Goal: Check status: Check status

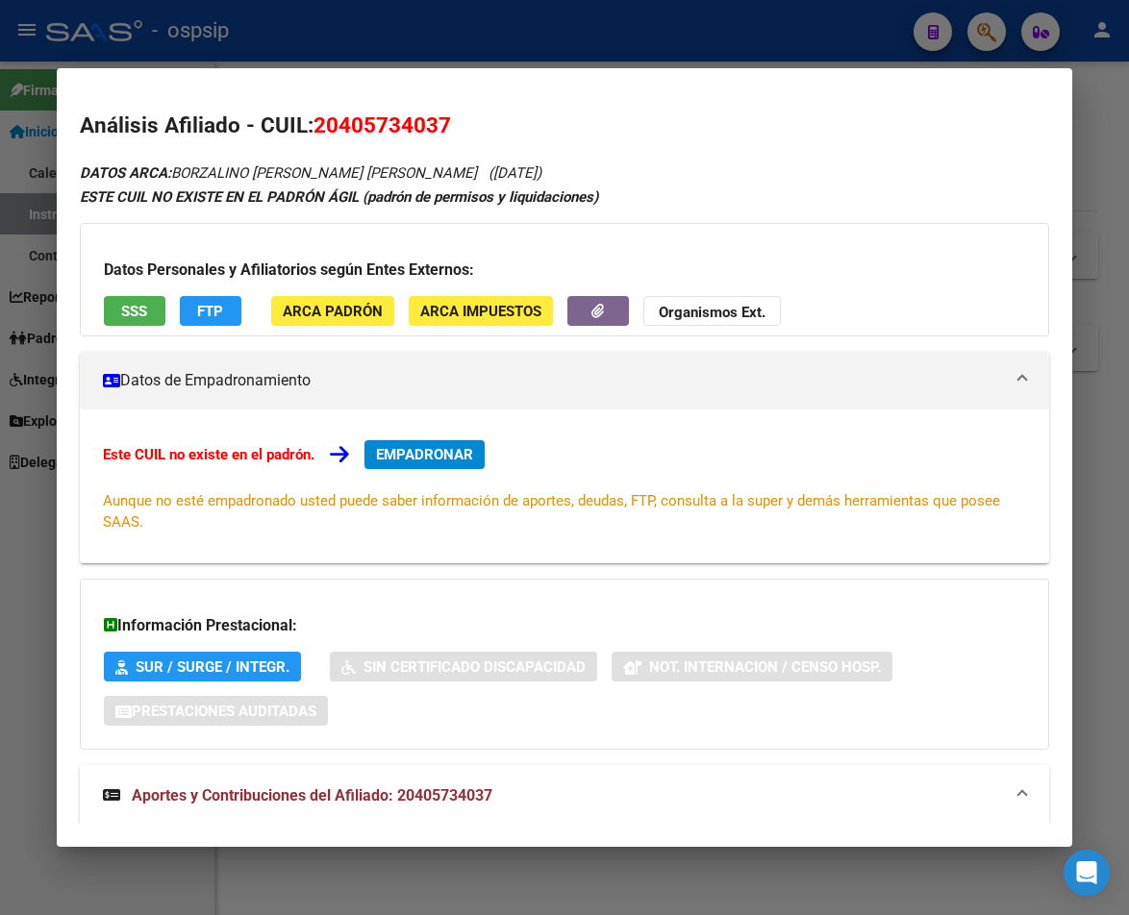
click at [402, 38] on div at bounding box center [564, 457] width 1129 height 915
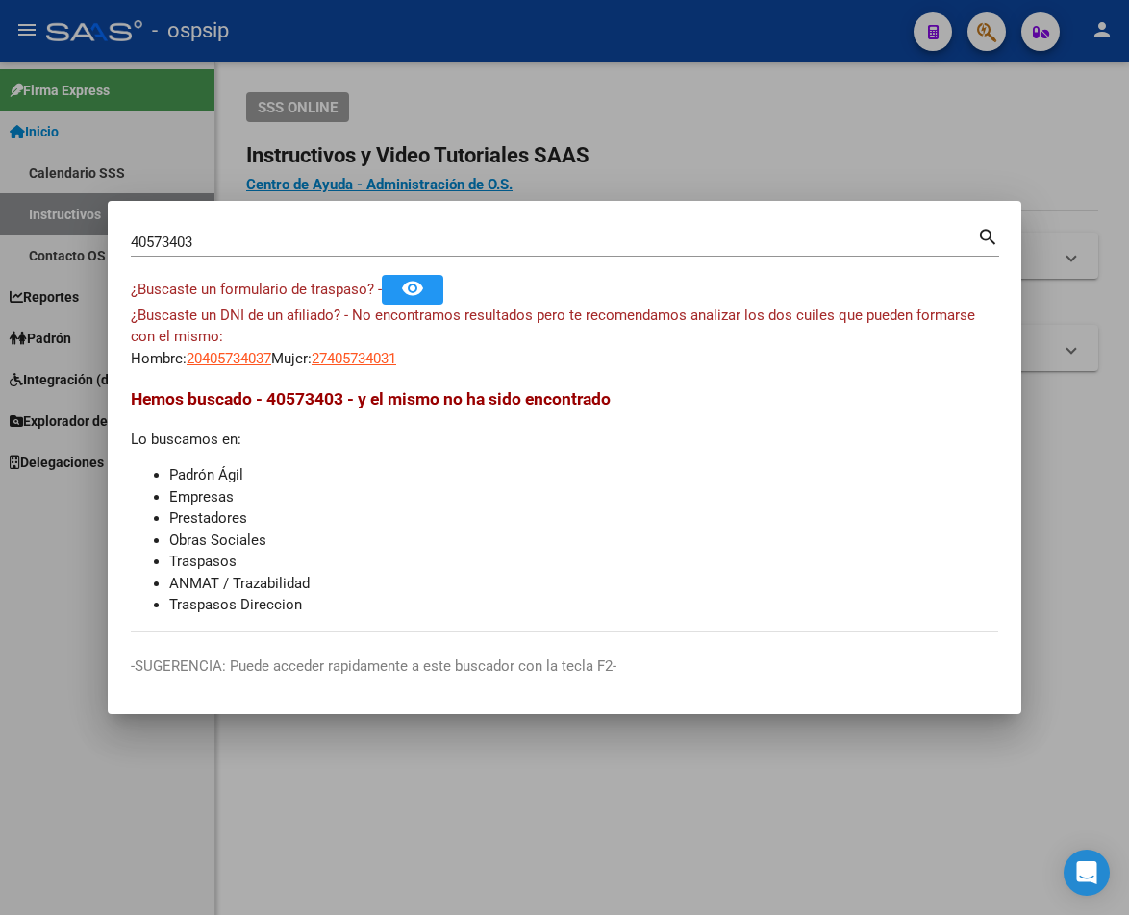
click at [202, 240] on input "40573403" at bounding box center [554, 242] width 846 height 17
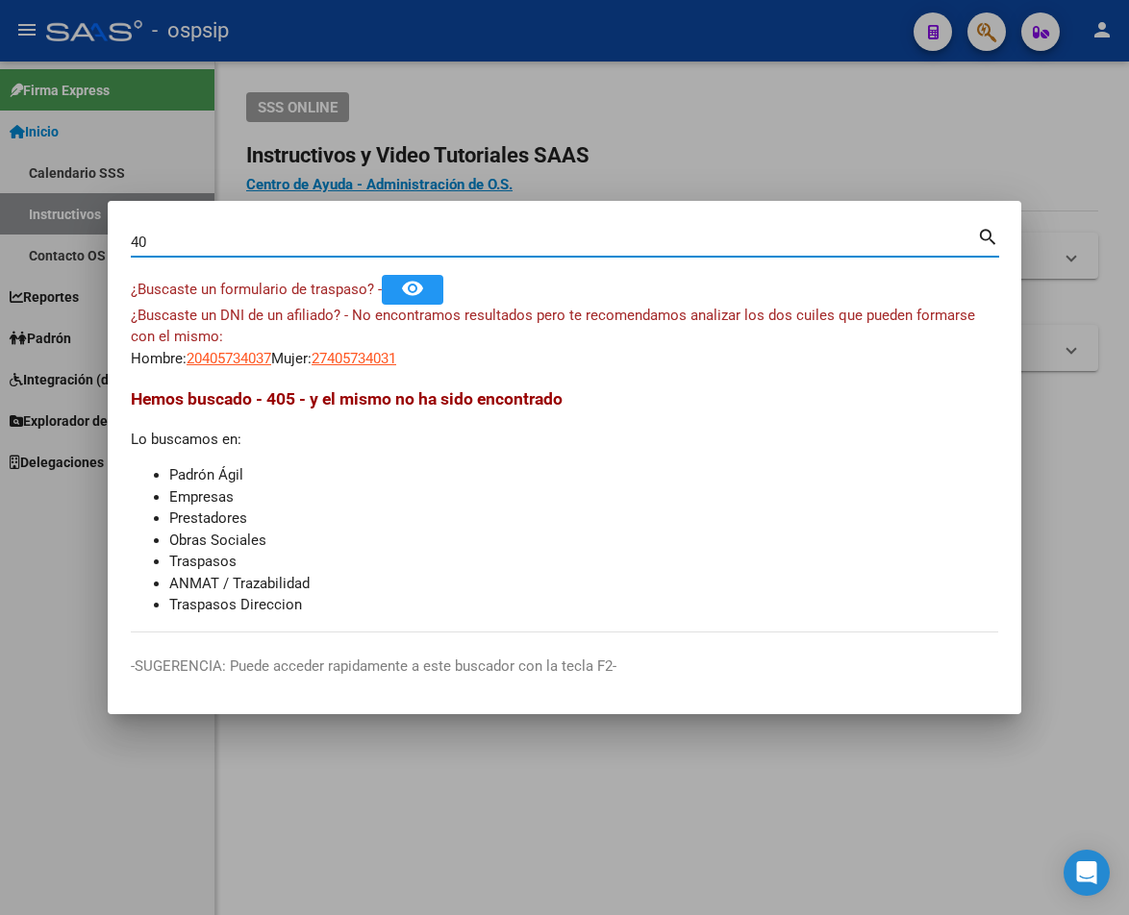
type input "4"
type input "2"
type input "24894246"
click at [984, 240] on mat-icon "search" at bounding box center [988, 235] width 22 height 23
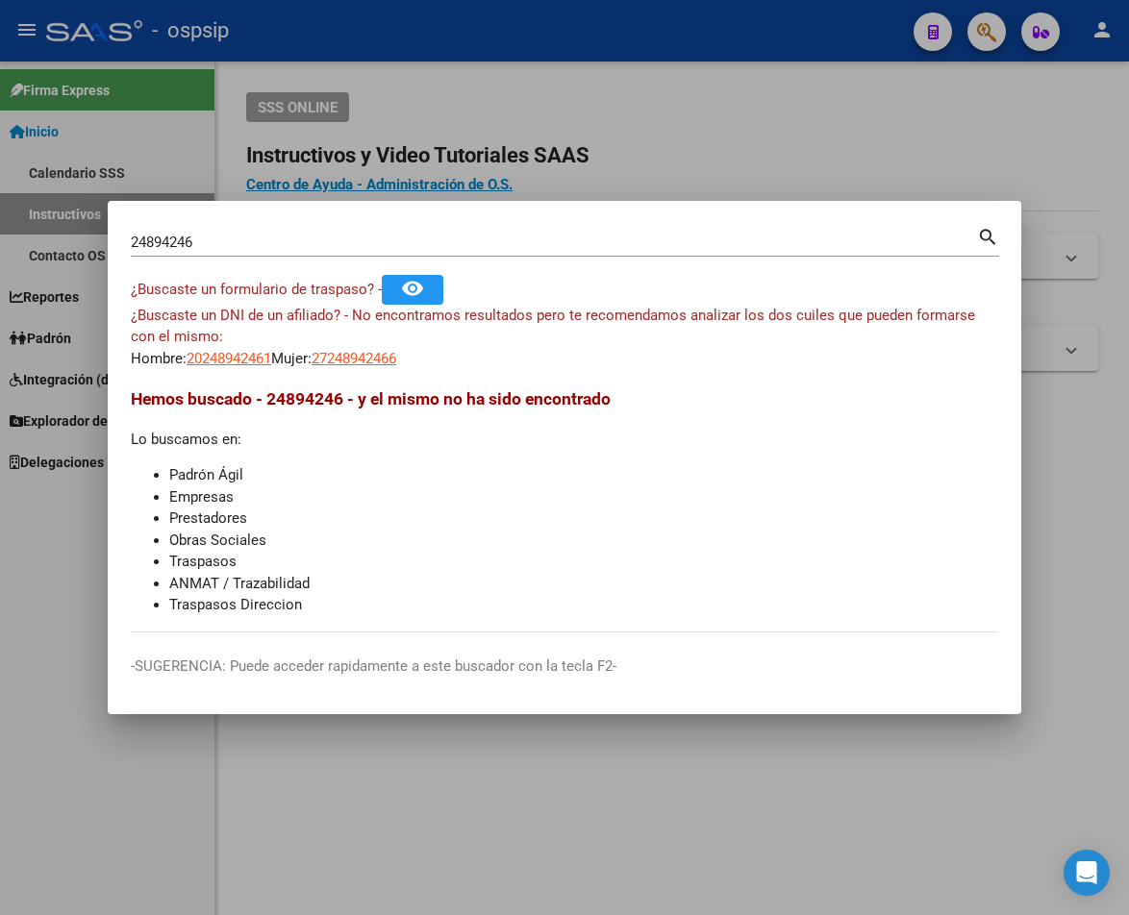
click at [983, 239] on mat-icon "search" at bounding box center [988, 235] width 22 height 23
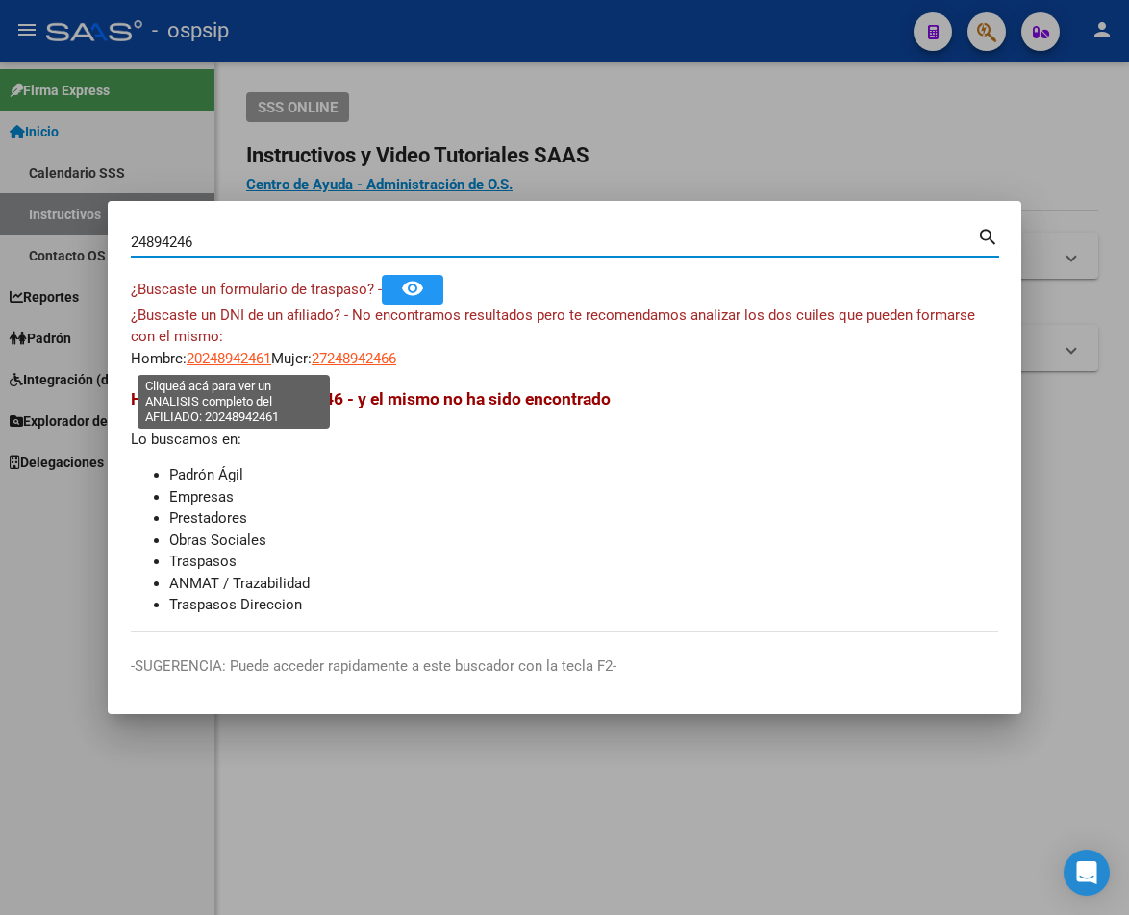
click at [235, 357] on span "20248942461" at bounding box center [229, 358] width 85 height 17
type textarea "20248942461"
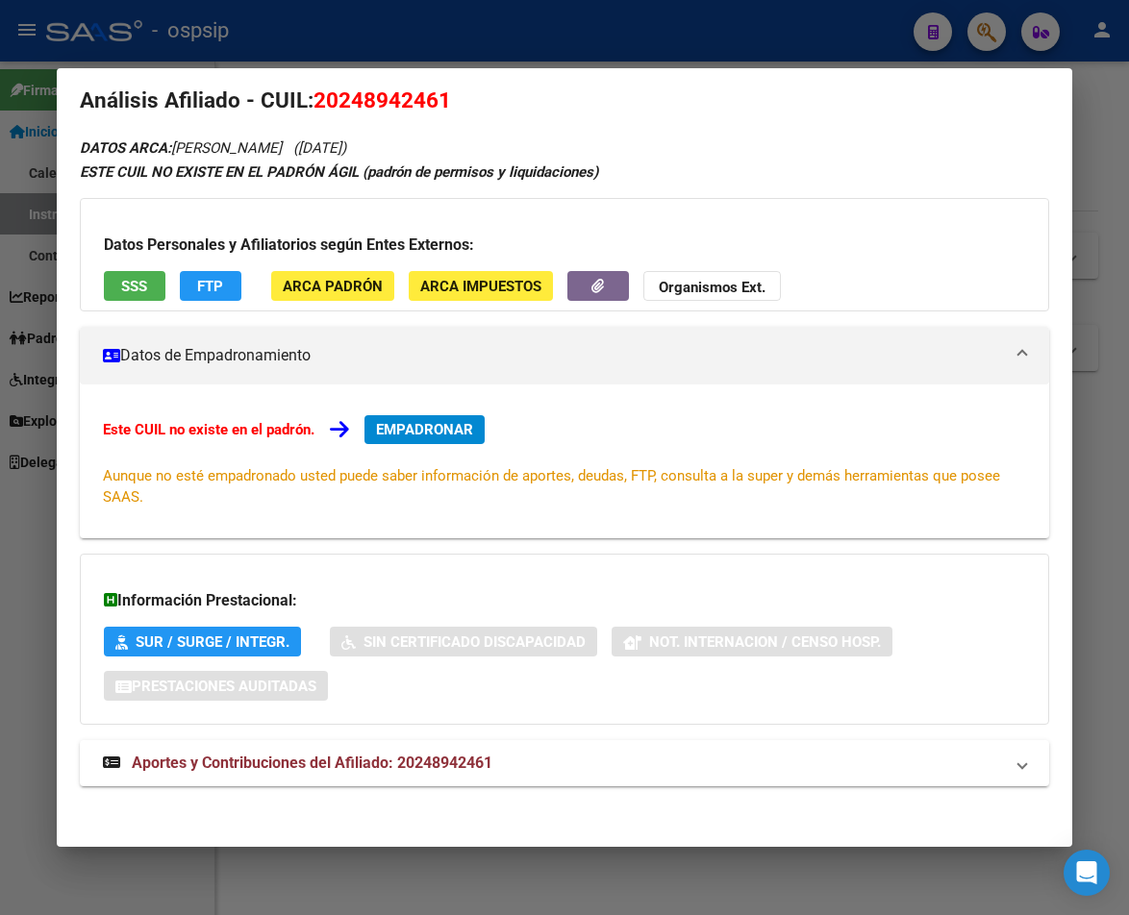
scroll to position [31, 0]
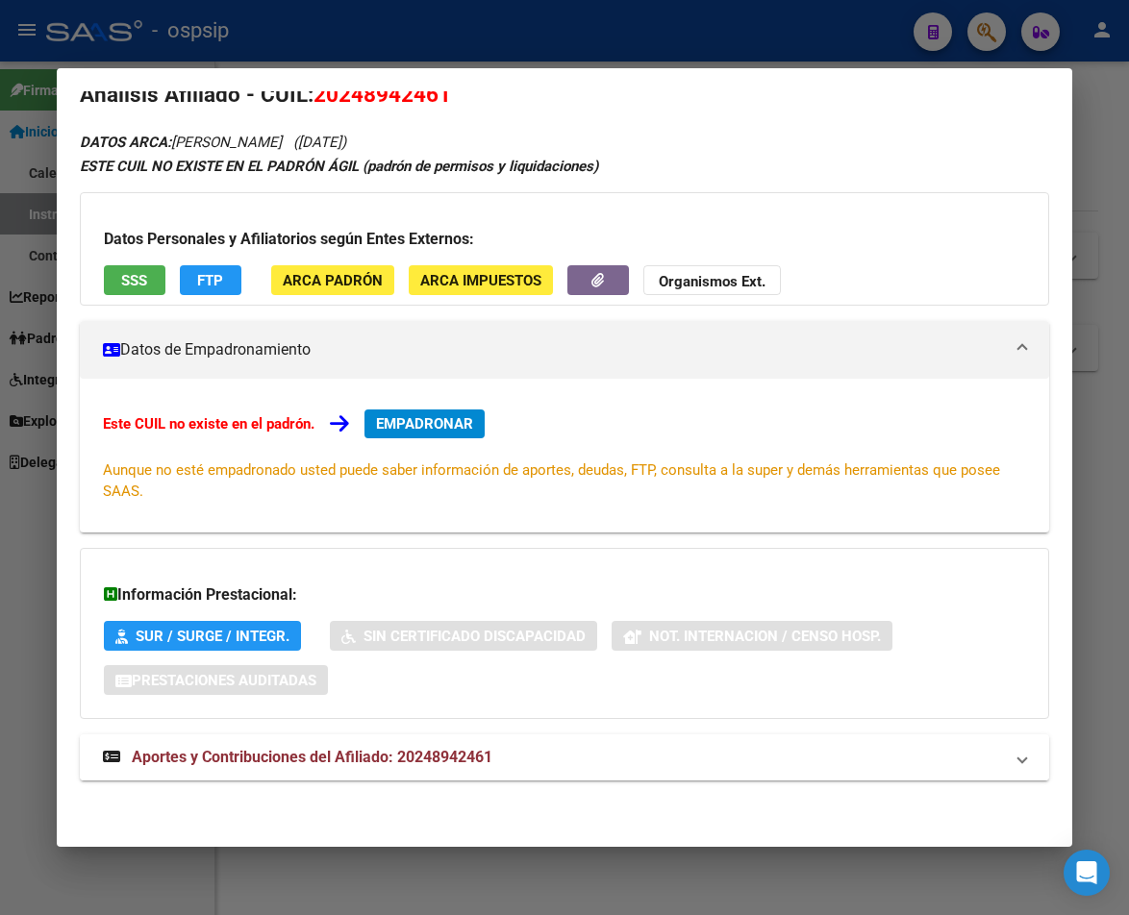
click at [379, 759] on span "Aportes y Contribuciones del Afiliado: 20248942461" at bounding box center [312, 757] width 361 height 18
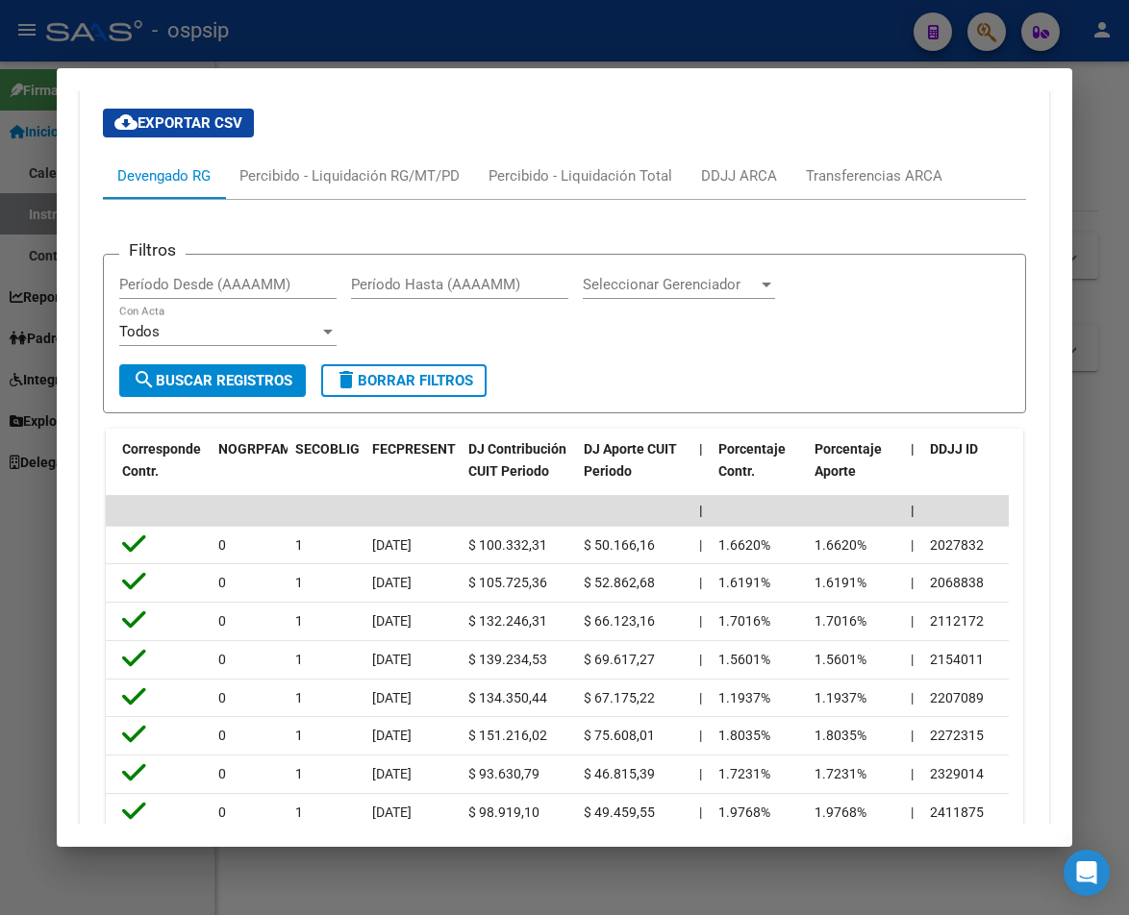
scroll to position [633, 0]
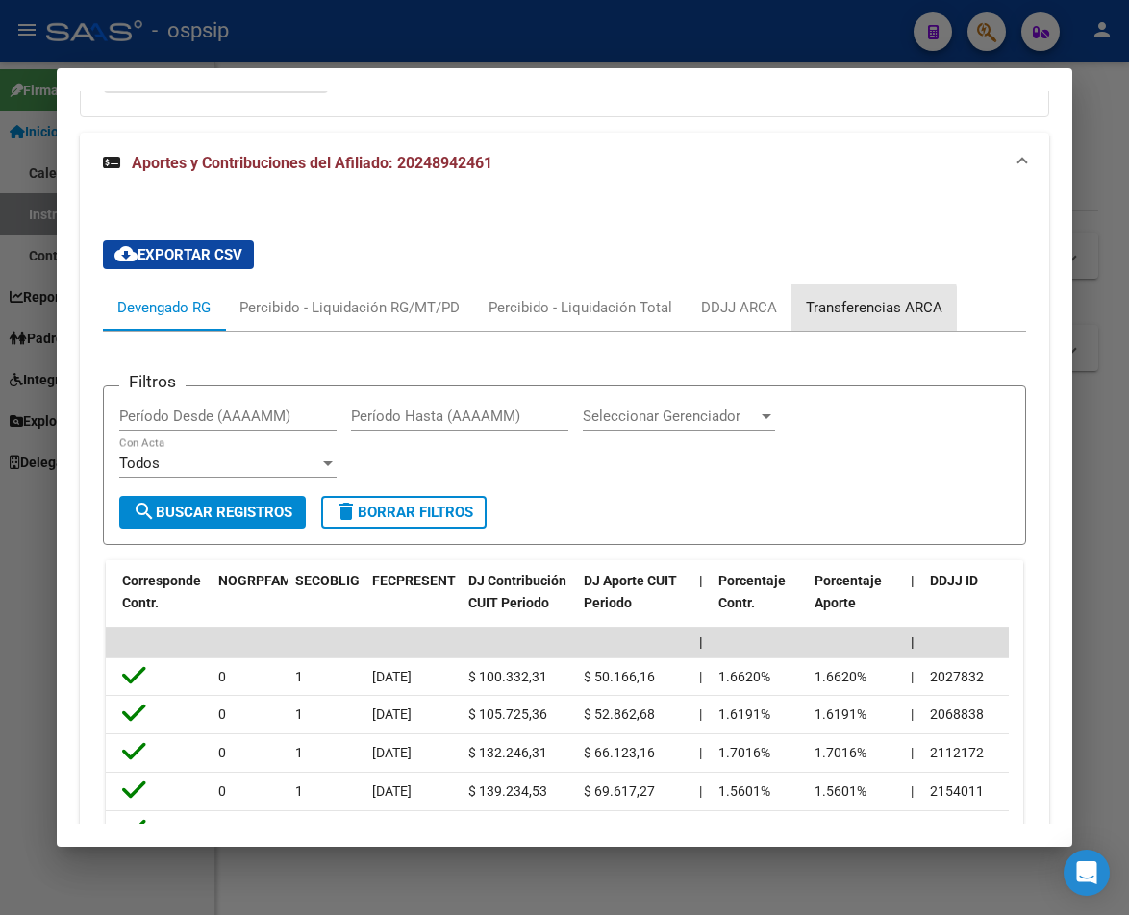
click at [851, 315] on div "Transferencias ARCA" at bounding box center [874, 307] width 137 height 21
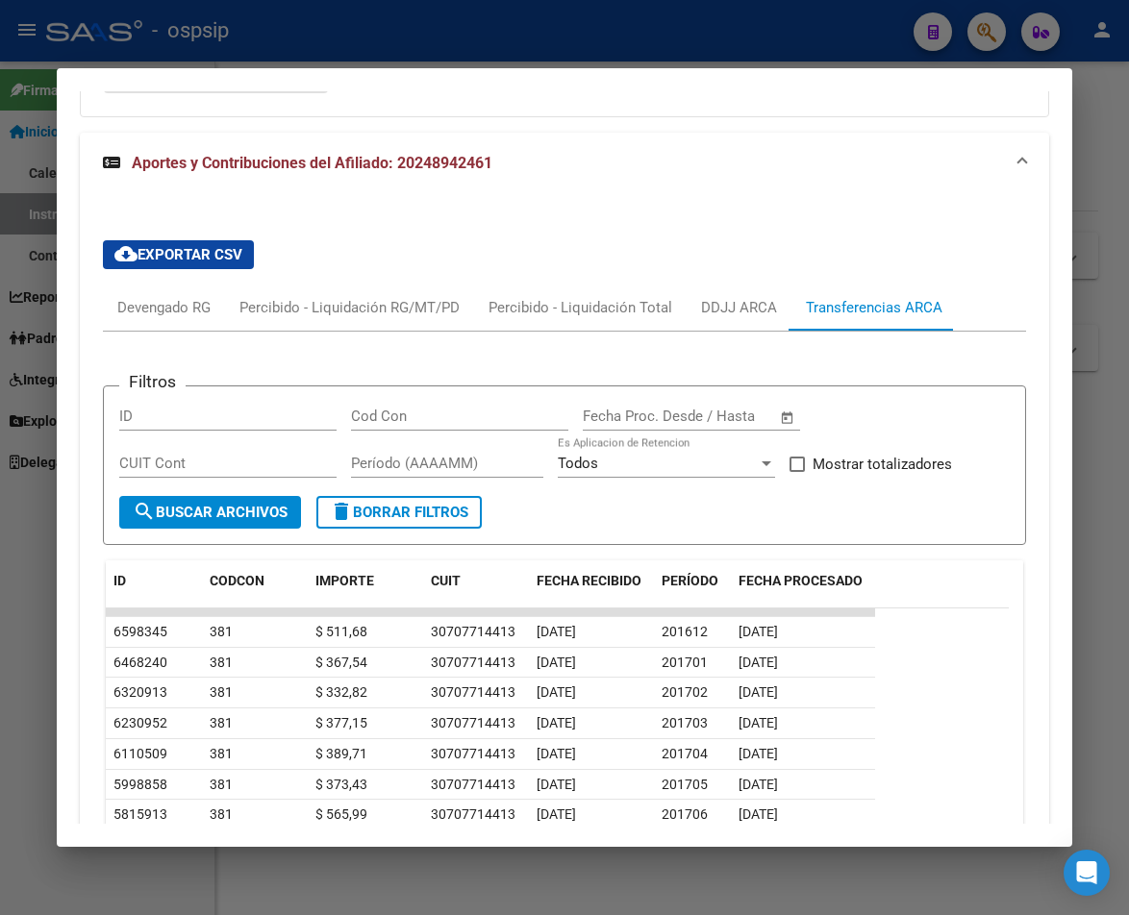
scroll to position [729, 0]
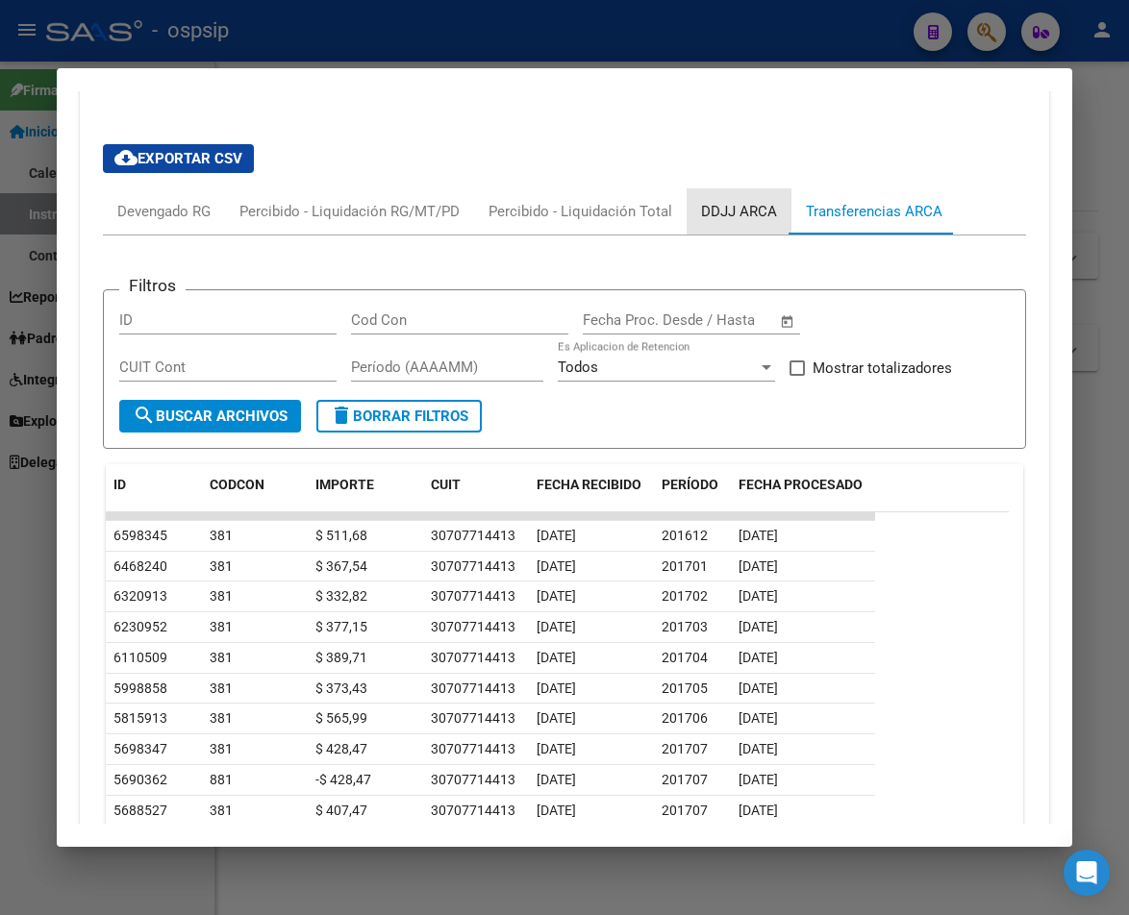
click at [739, 212] on div "DDJJ ARCA" at bounding box center [739, 211] width 76 height 21
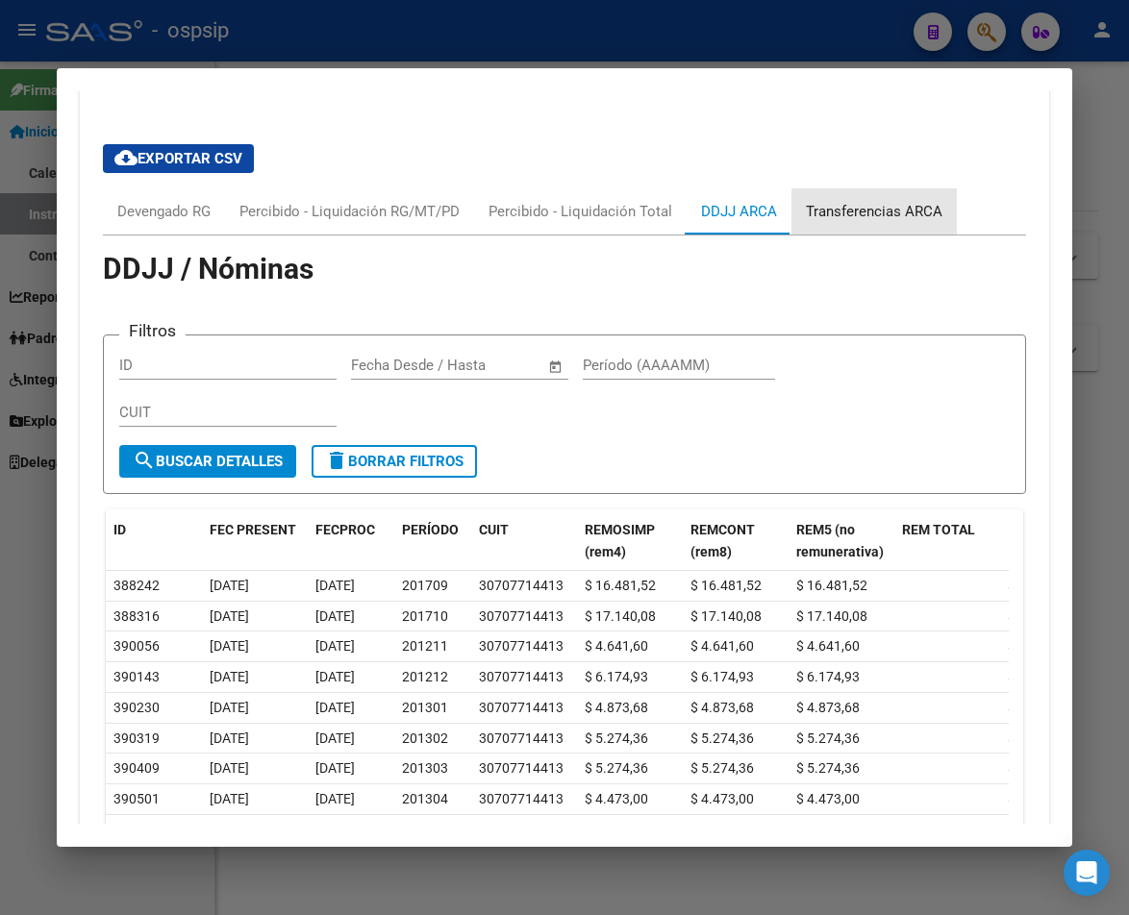
click at [883, 216] on div "Transferencias ARCA" at bounding box center [874, 211] width 137 height 21
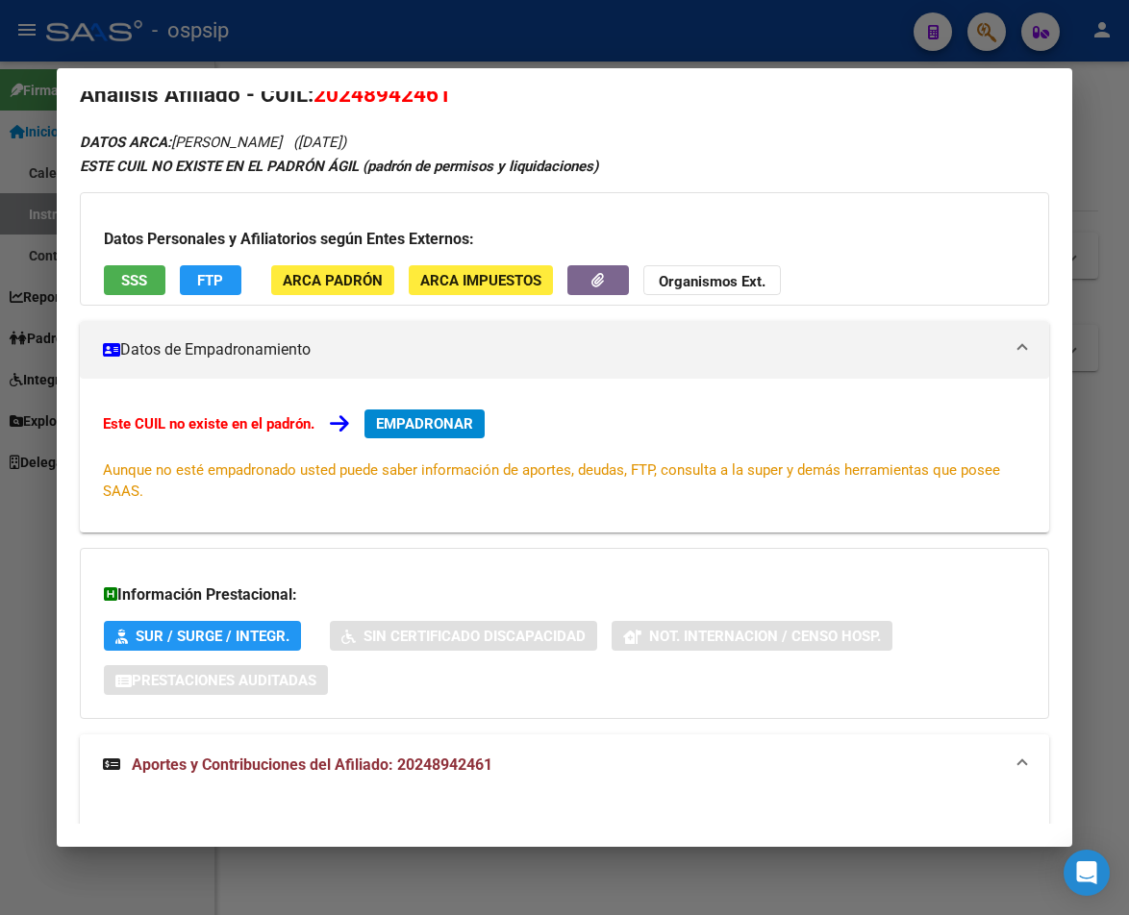
scroll to position [0, 0]
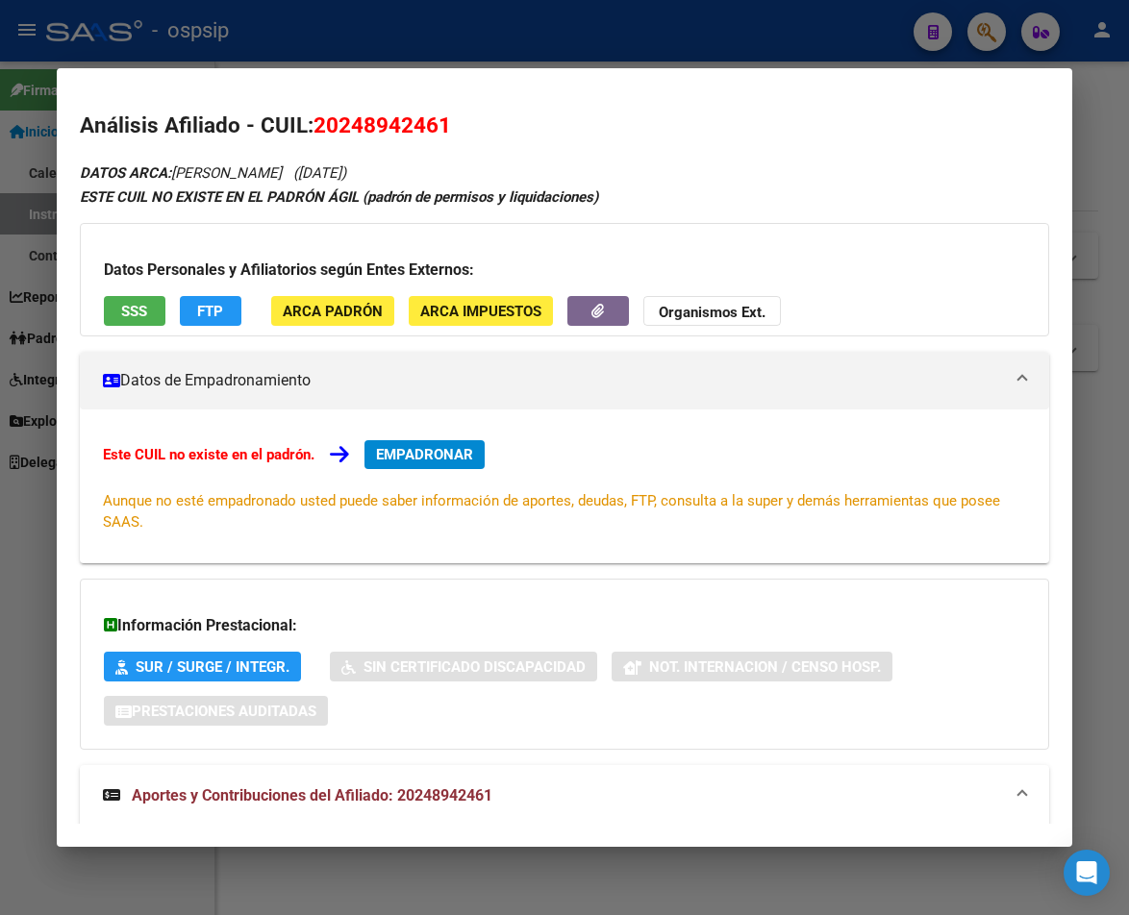
click at [427, 29] on div at bounding box center [564, 457] width 1129 height 915
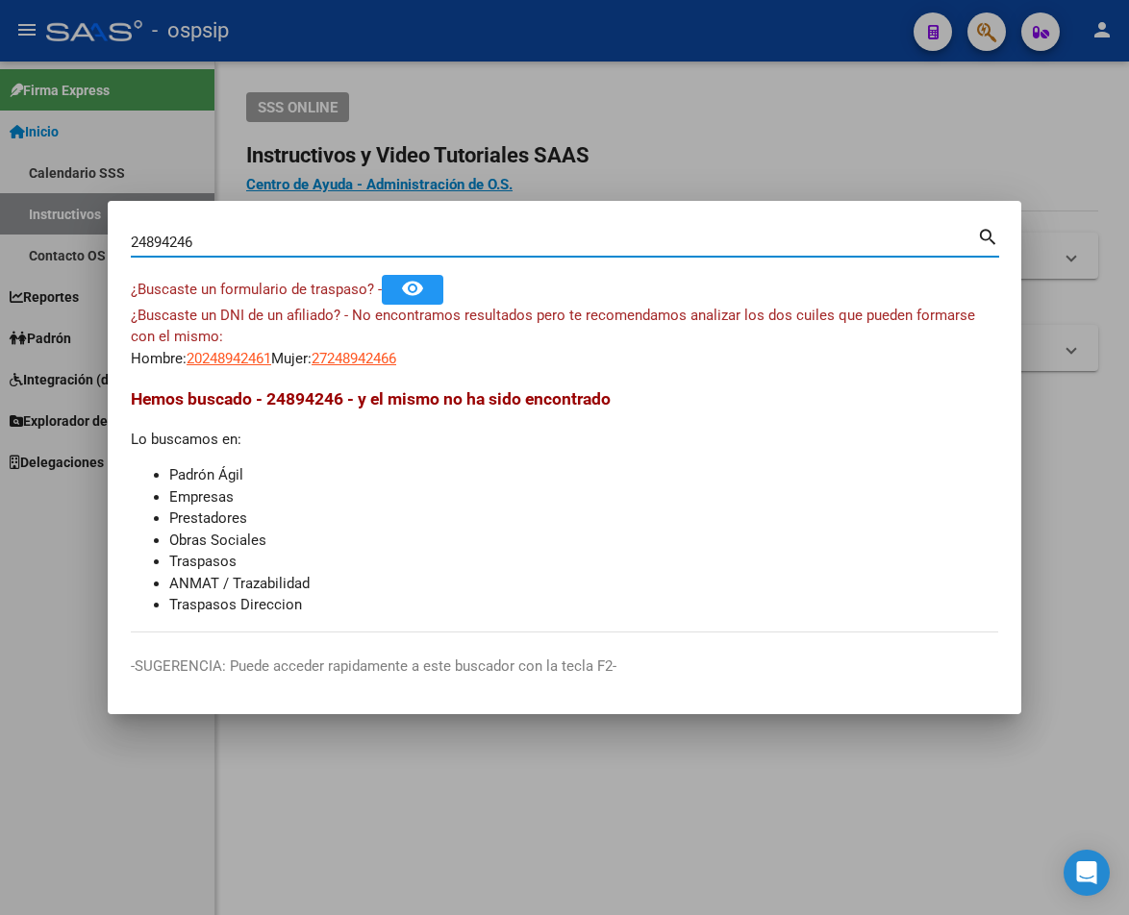
click at [203, 241] on input "24894246" at bounding box center [554, 242] width 846 height 17
type input "2"
type input "43386403"
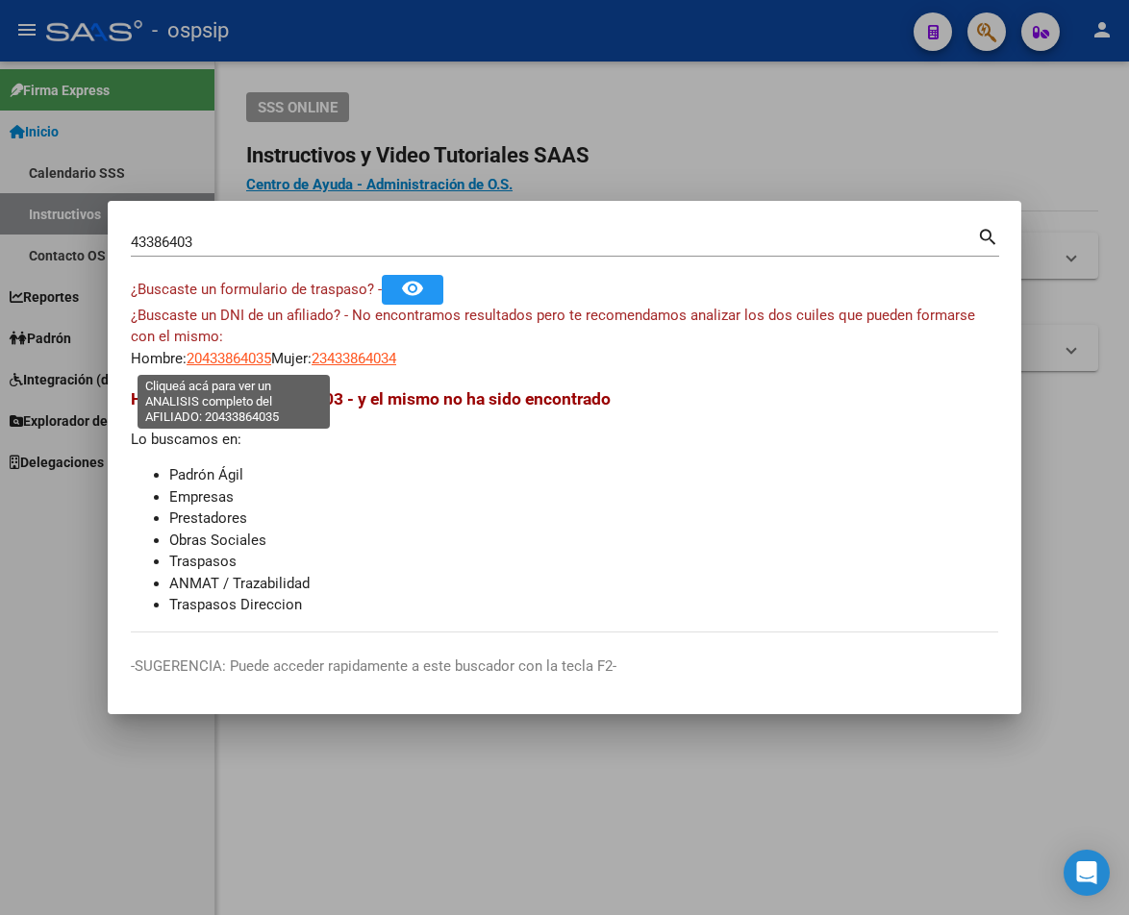
click at [211, 361] on span "20433864035" at bounding box center [229, 358] width 85 height 17
type textarea "20433864035"
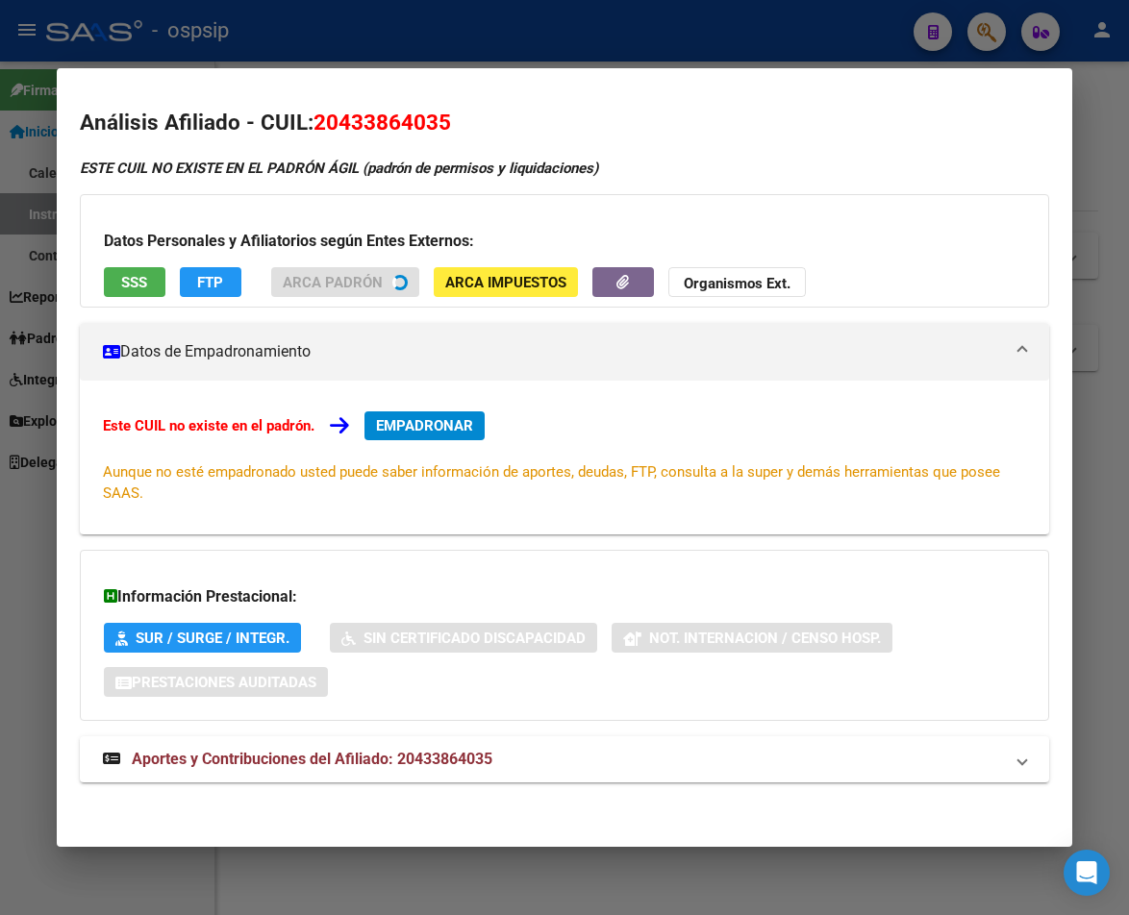
scroll to position [5, 0]
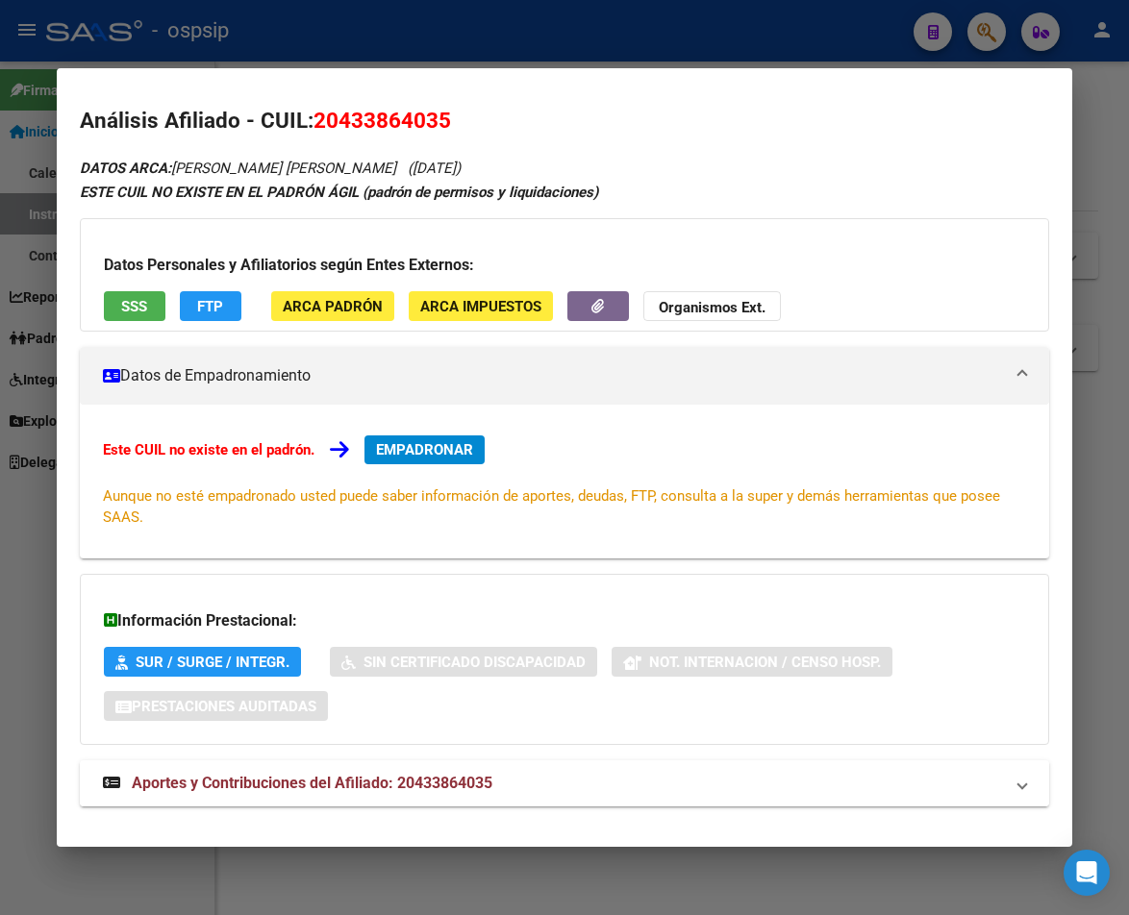
click at [382, 787] on span "Aportes y Contribuciones del Afiliado: 20433864035" at bounding box center [312, 783] width 361 height 18
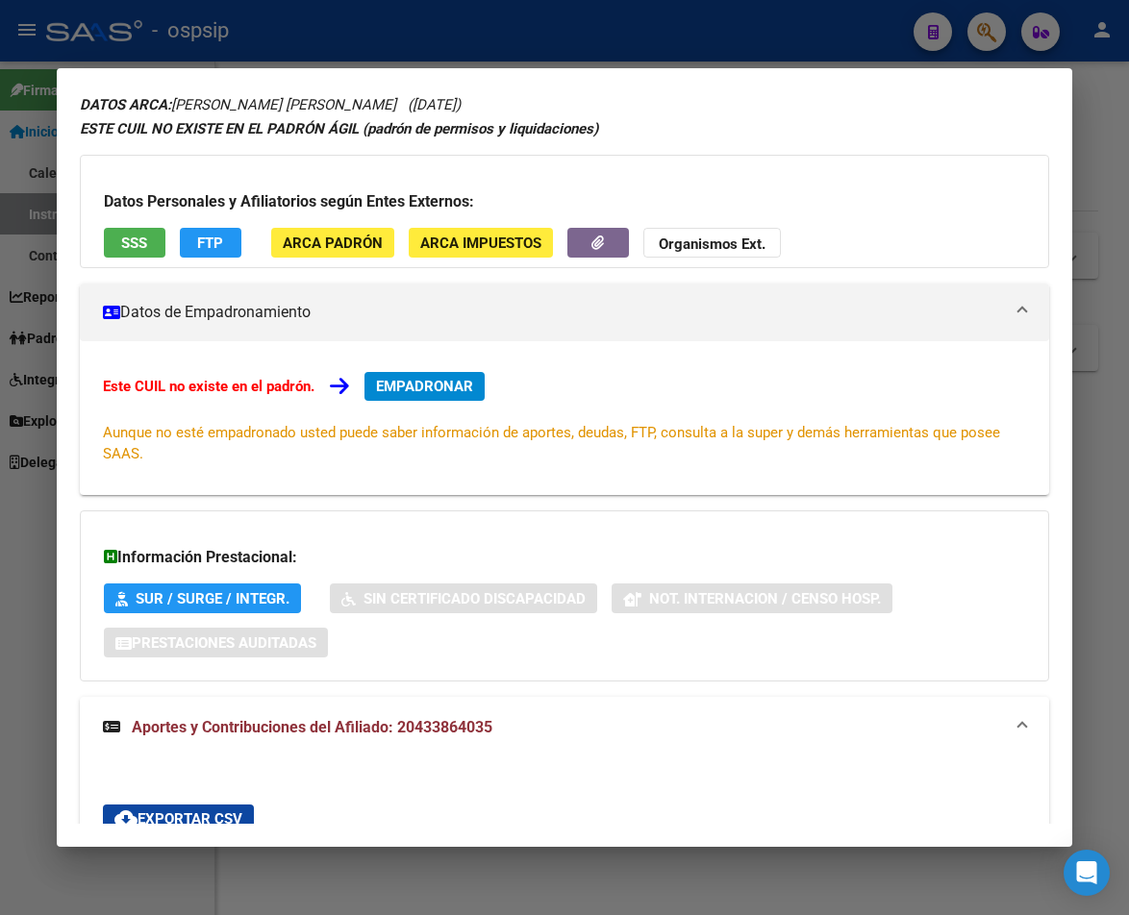
scroll to position [0, 0]
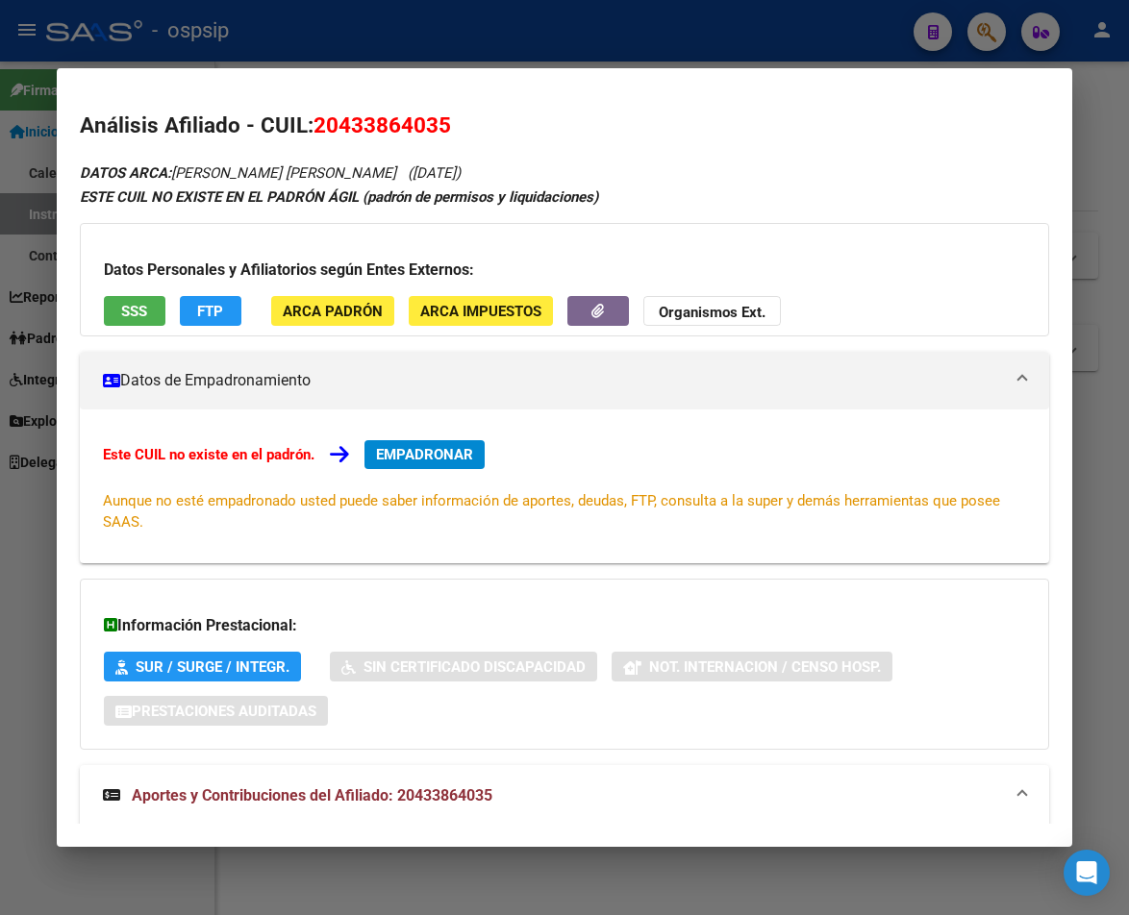
click at [464, 25] on div at bounding box center [564, 457] width 1129 height 915
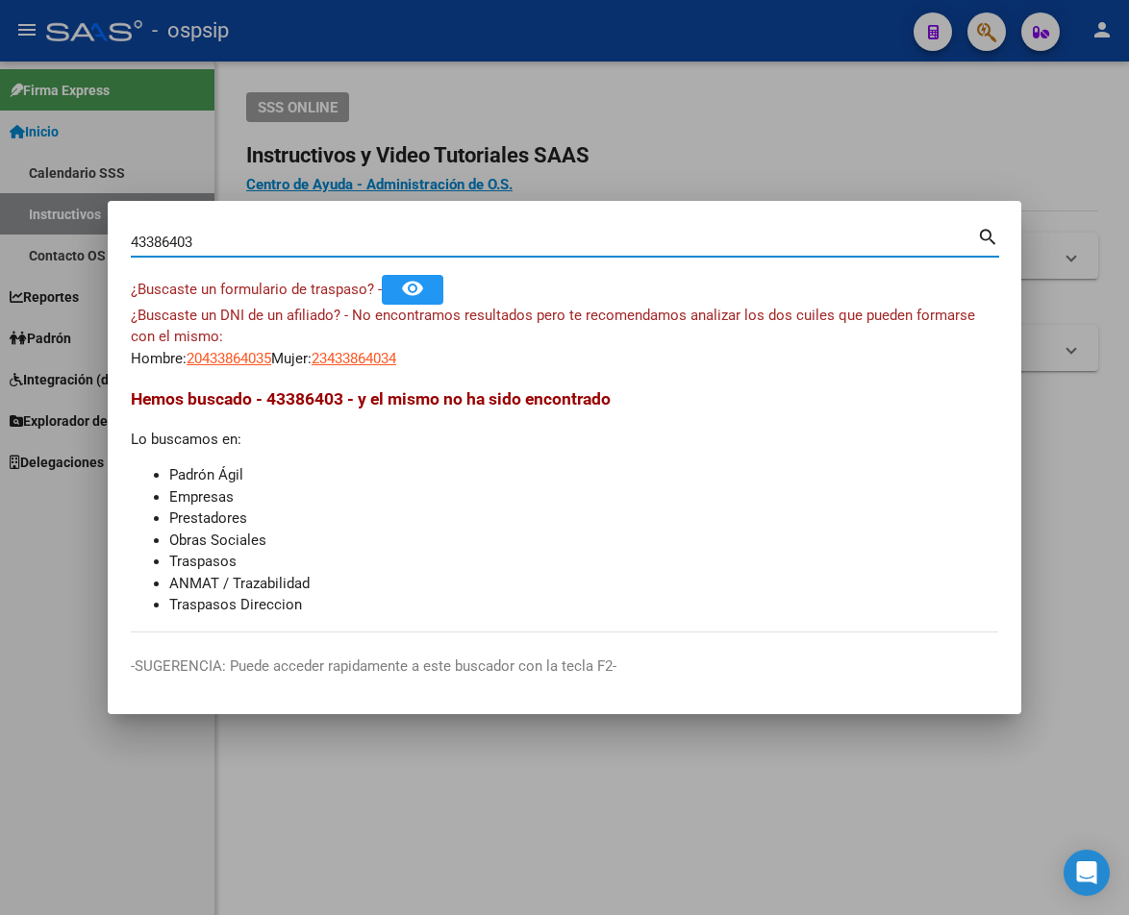
drag, startPoint x: 218, startPoint y: 246, endPoint x: 218, endPoint y: 236, distance: 10.6
click at [217, 241] on input "43386403" at bounding box center [554, 242] width 846 height 17
type input "4"
type input "40350212"
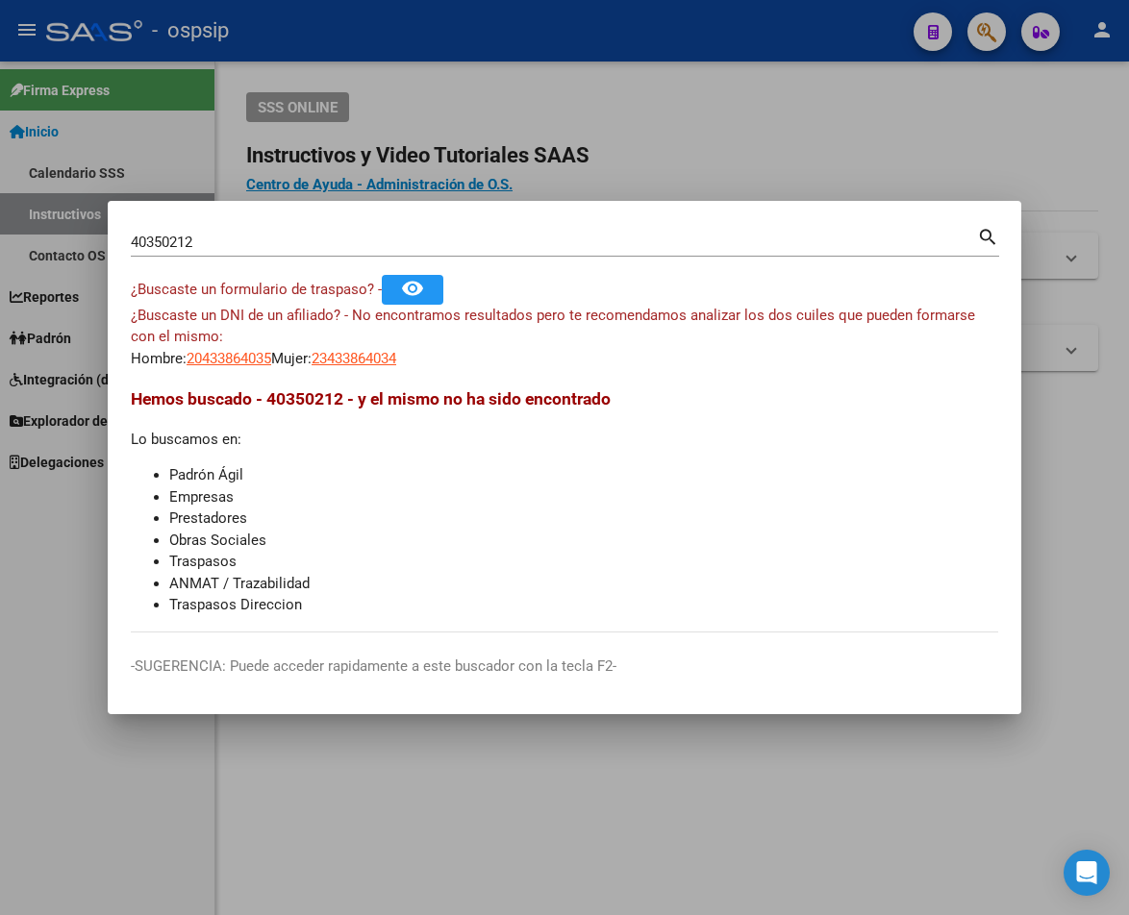
click at [987, 239] on mat-icon "search" at bounding box center [988, 235] width 22 height 23
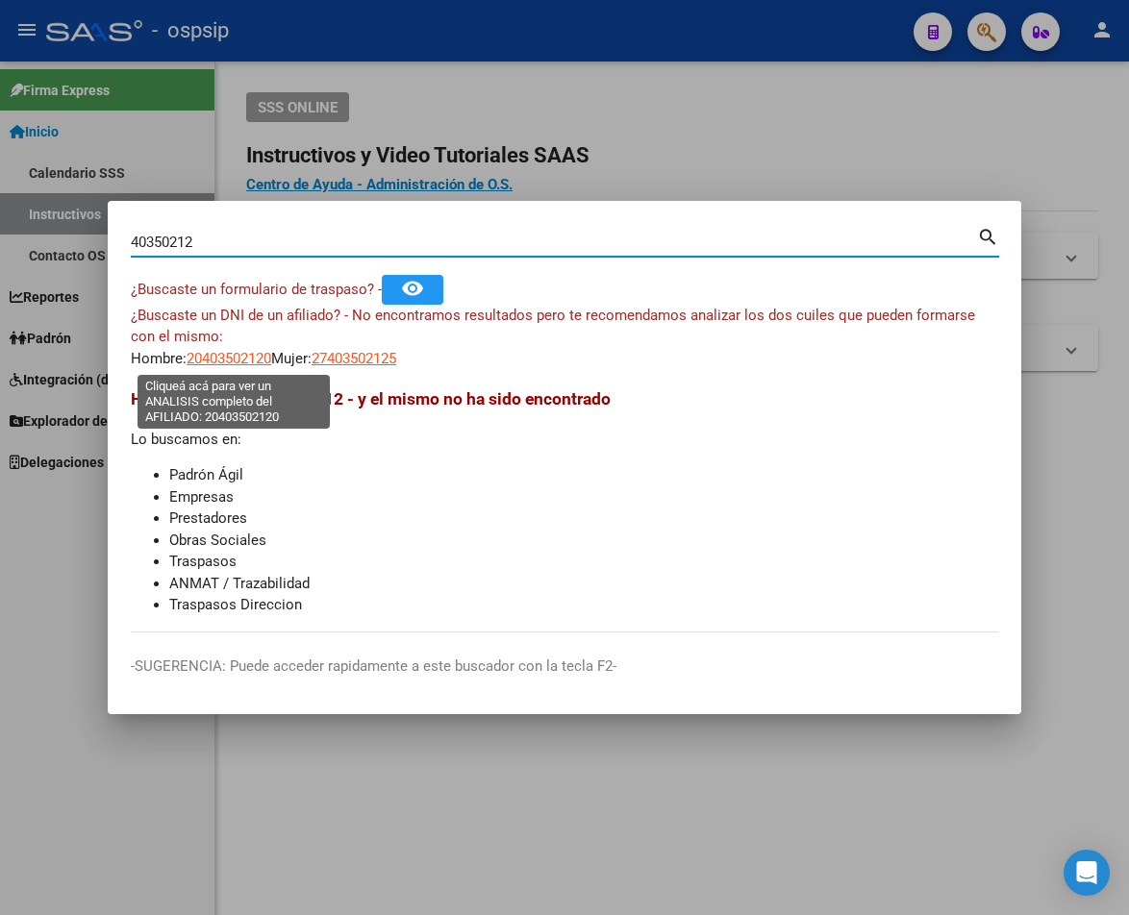
click at [236, 361] on span "20403502120" at bounding box center [229, 358] width 85 height 17
type textarea "20403502120"
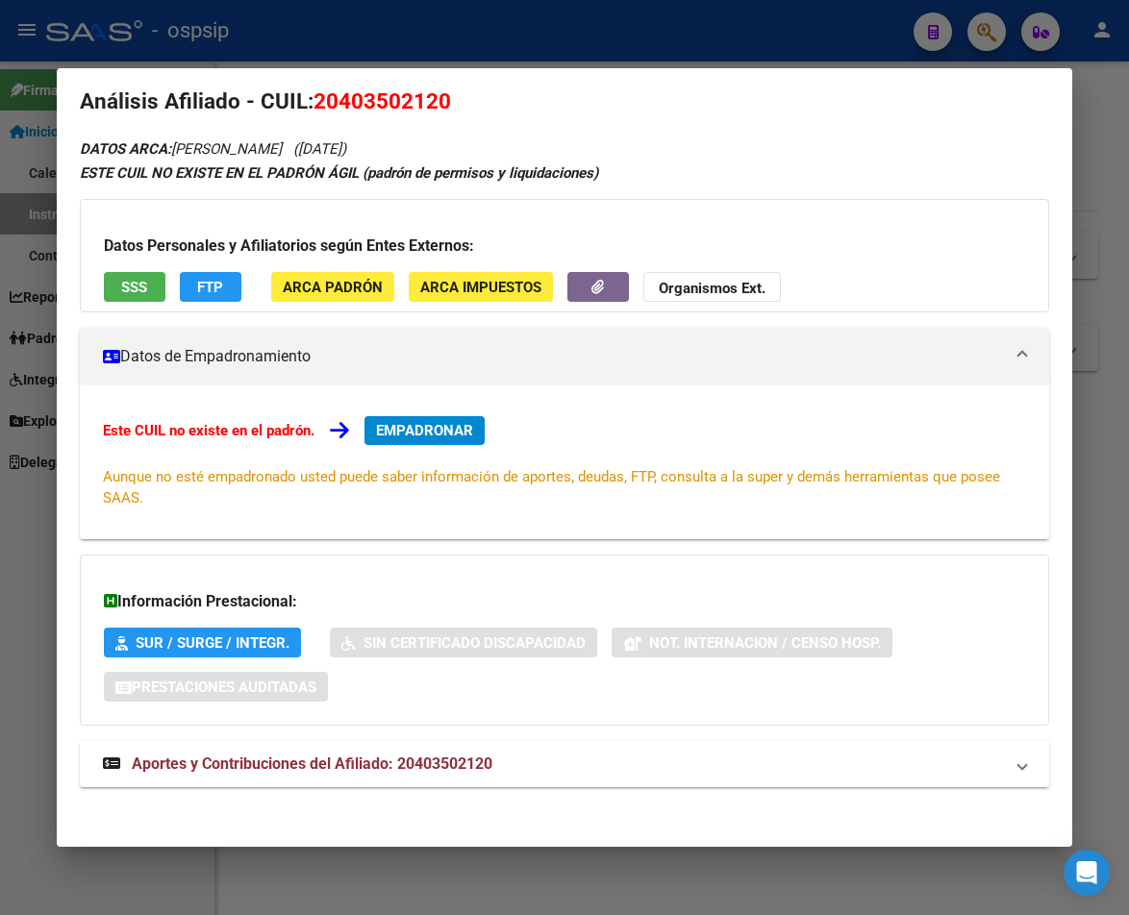
scroll to position [31, 0]
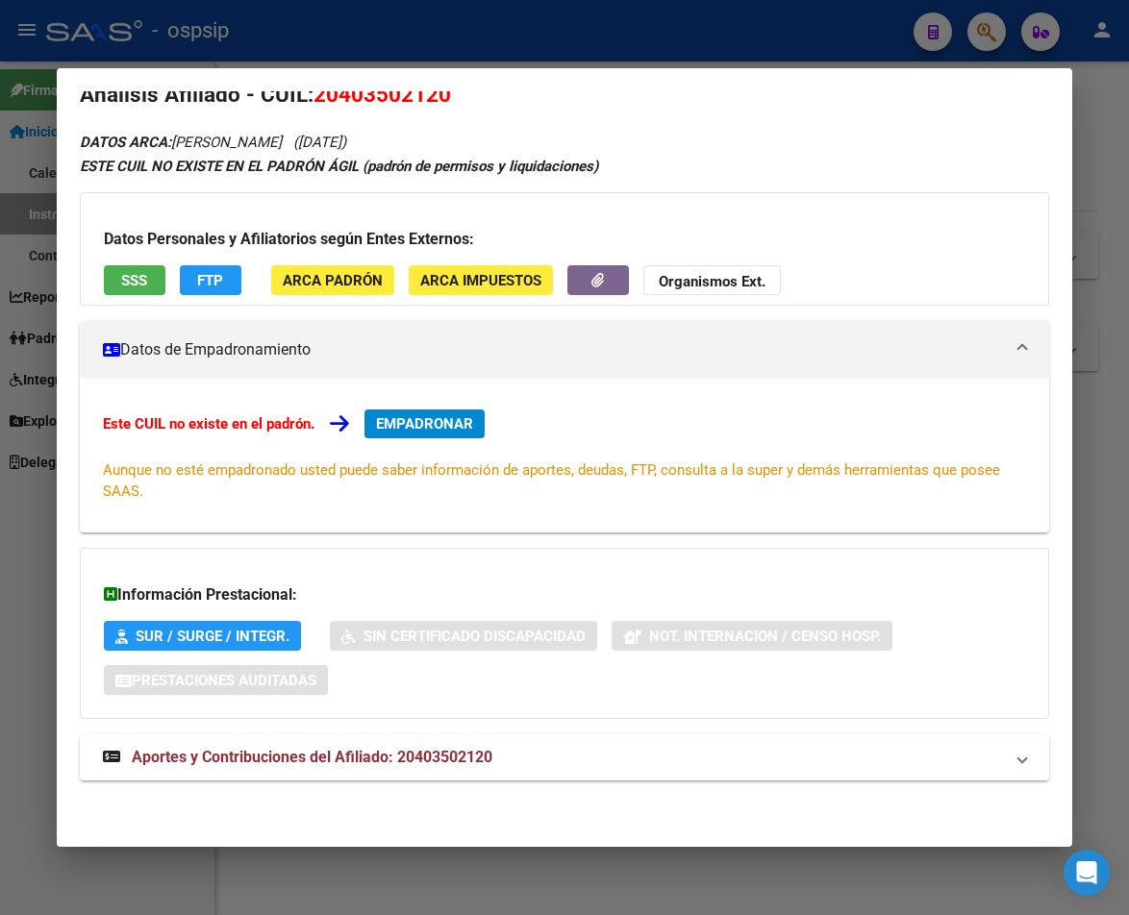
click at [429, 758] on span "Aportes y Contribuciones del Afiliado: 20403502120" at bounding box center [312, 757] width 361 height 18
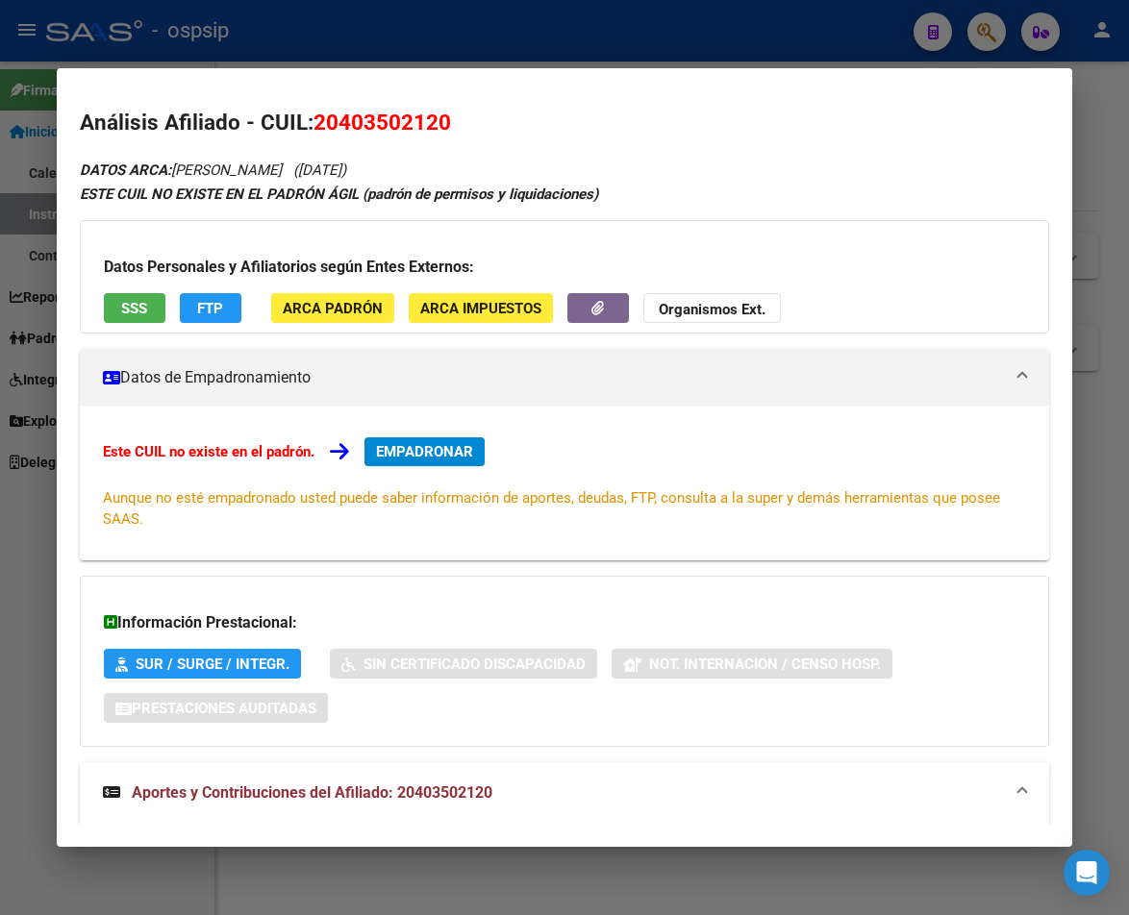
scroll to position [0, 0]
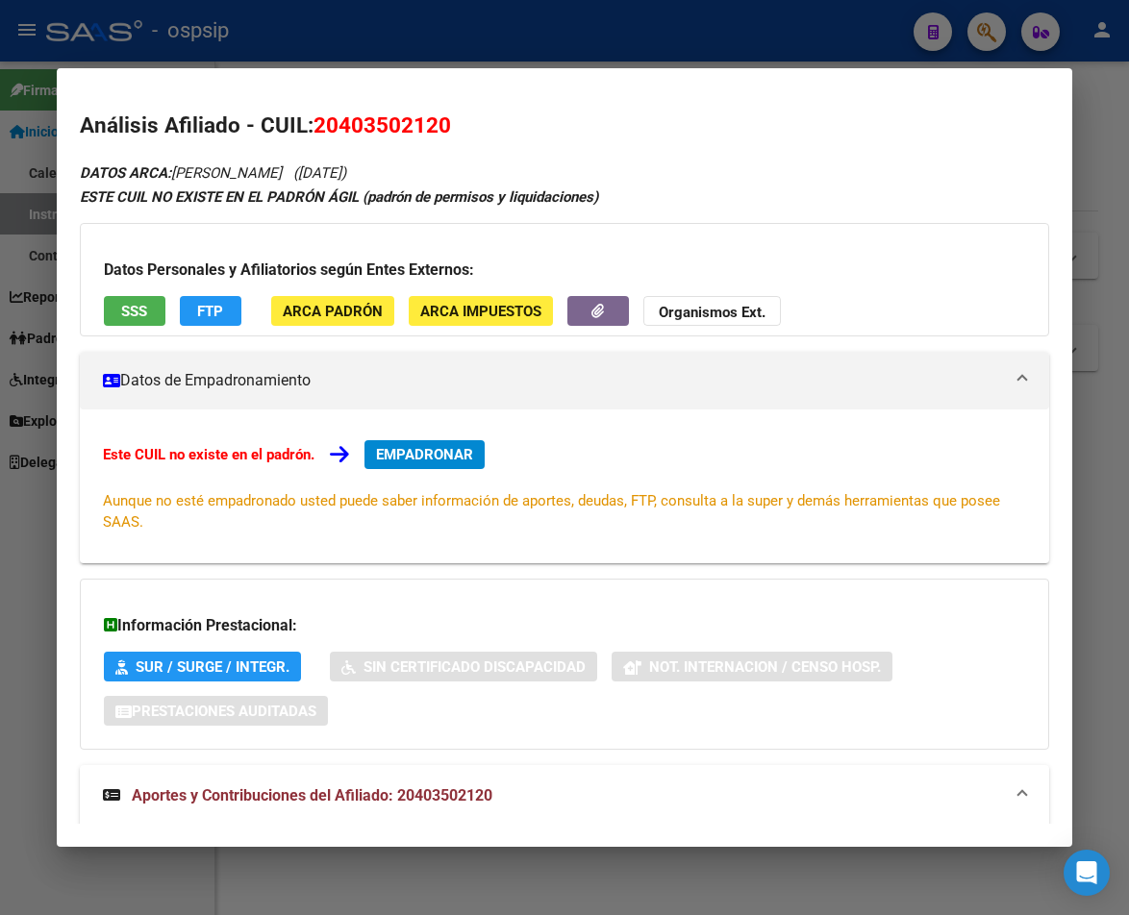
click at [378, 44] on div at bounding box center [564, 457] width 1129 height 915
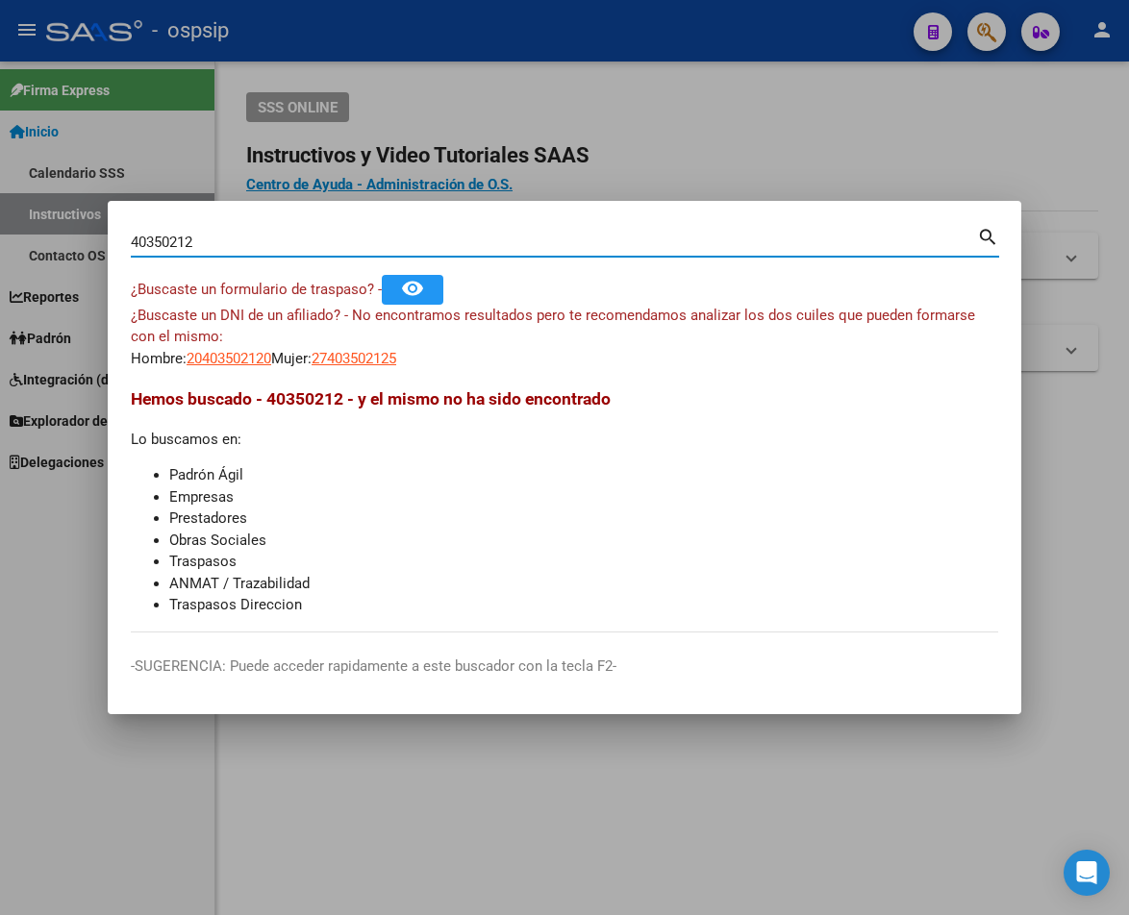
click at [214, 240] on input "40350212" at bounding box center [554, 242] width 846 height 17
type input "4"
type input "32652610"
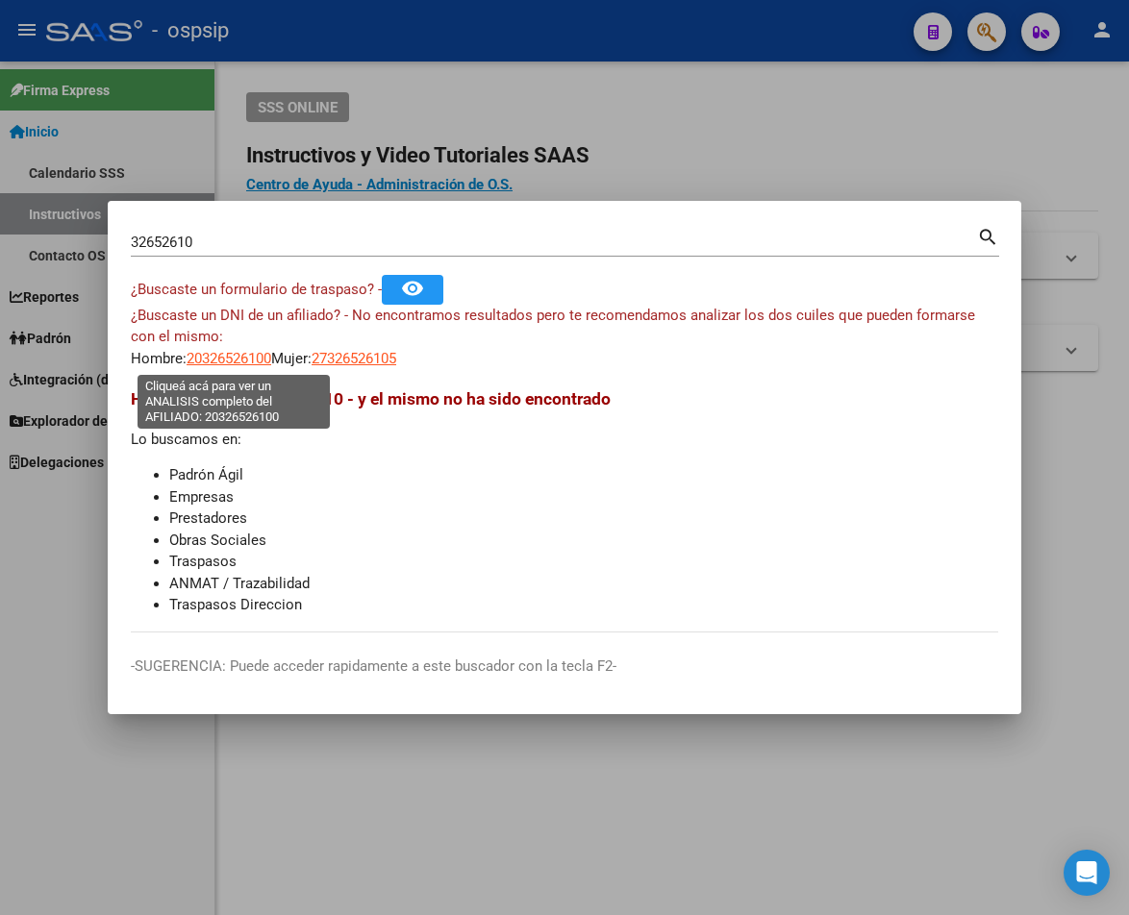
click at [240, 363] on span "20326526100" at bounding box center [229, 358] width 85 height 17
type textarea "20326526100"
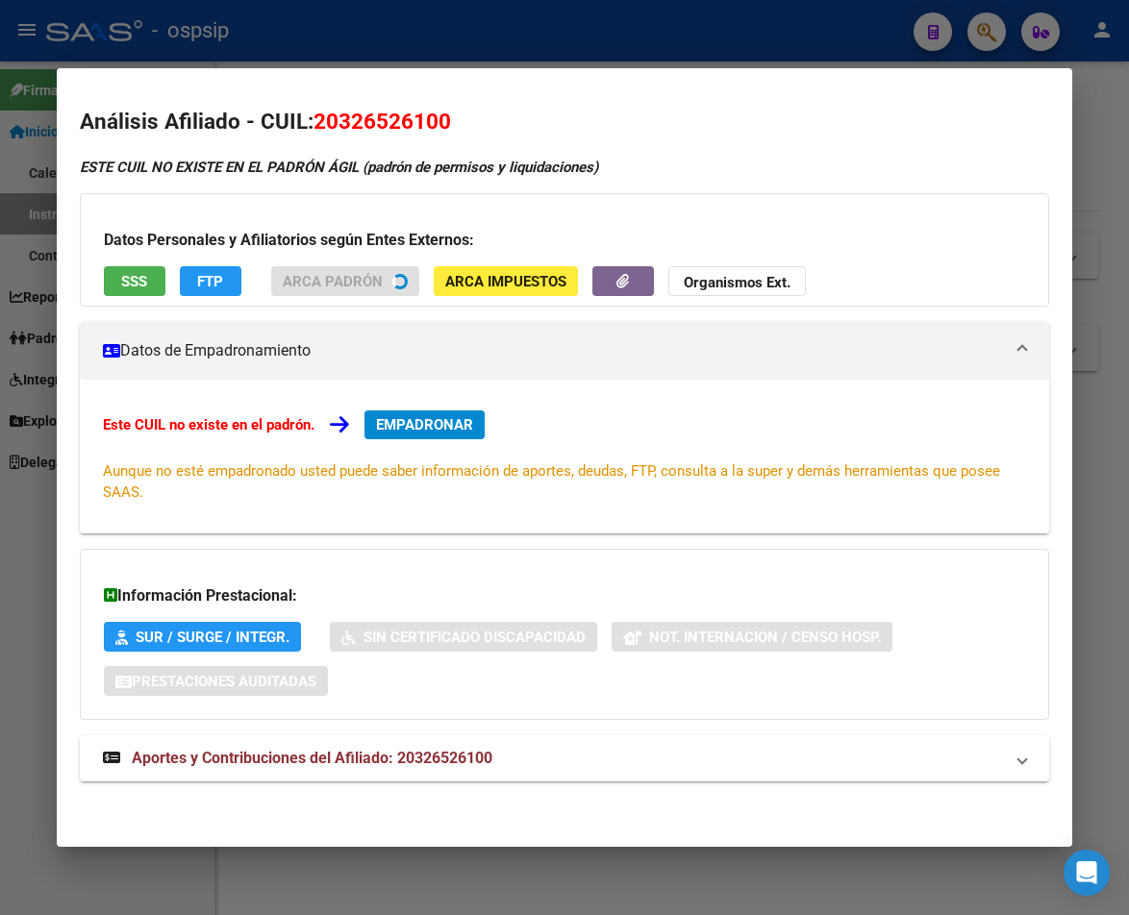
scroll to position [5, 0]
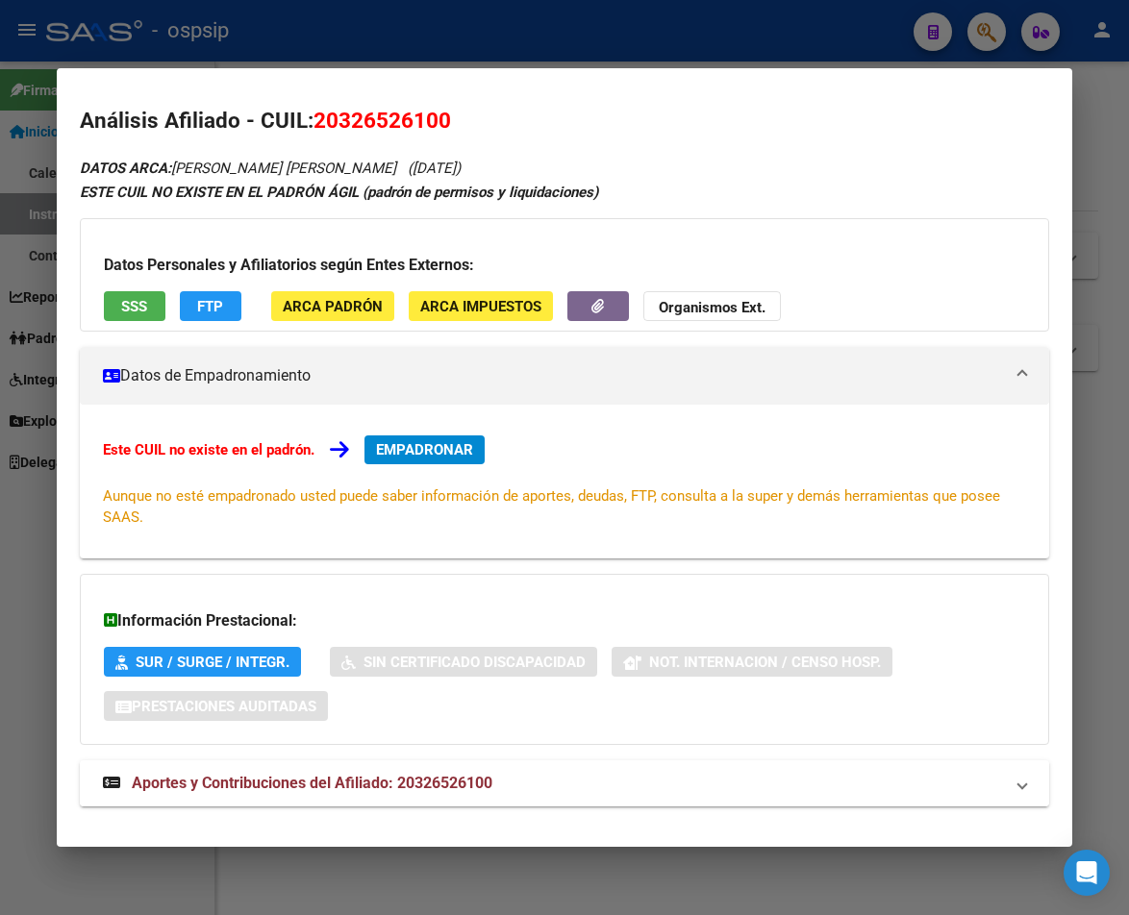
click at [362, 785] on span "Aportes y Contribuciones del Afiliado: 20326526100" at bounding box center [312, 783] width 361 height 18
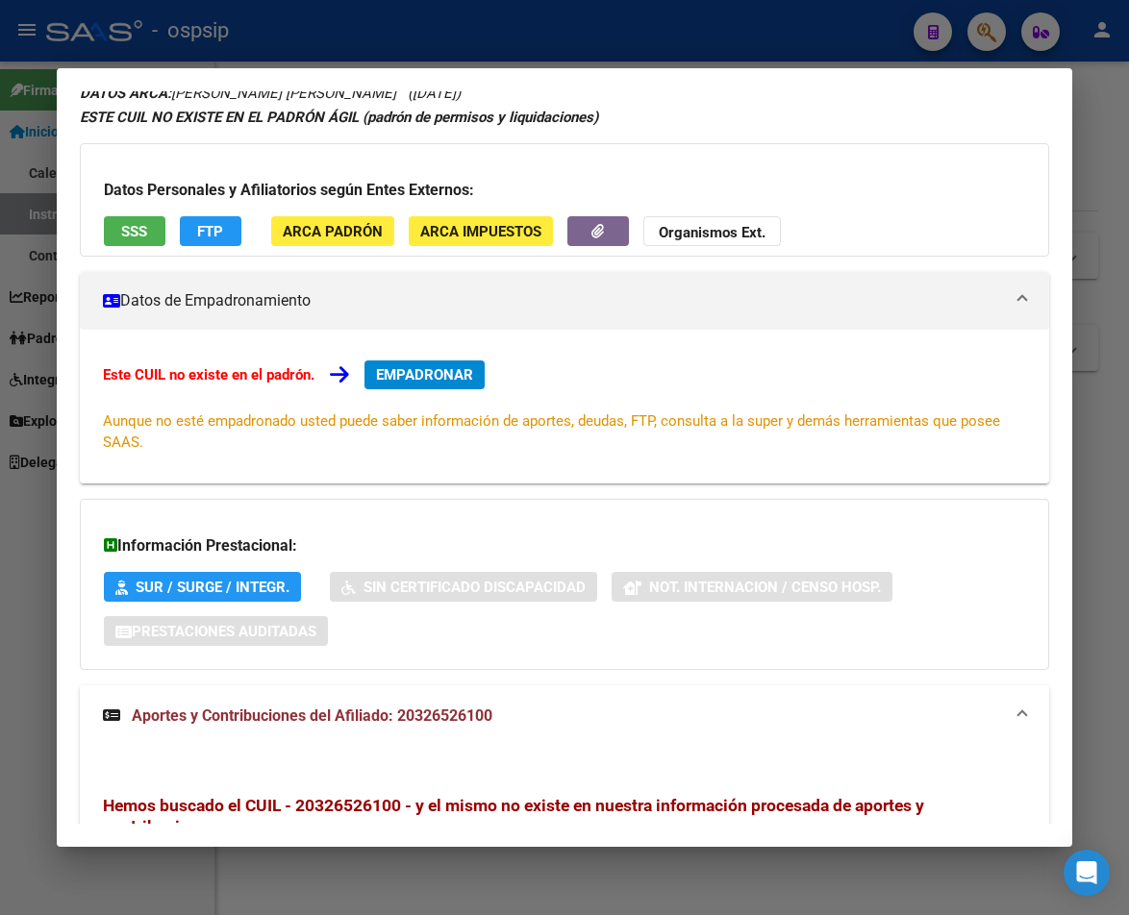
scroll to position [0, 0]
